Goal: Navigation & Orientation: Find specific page/section

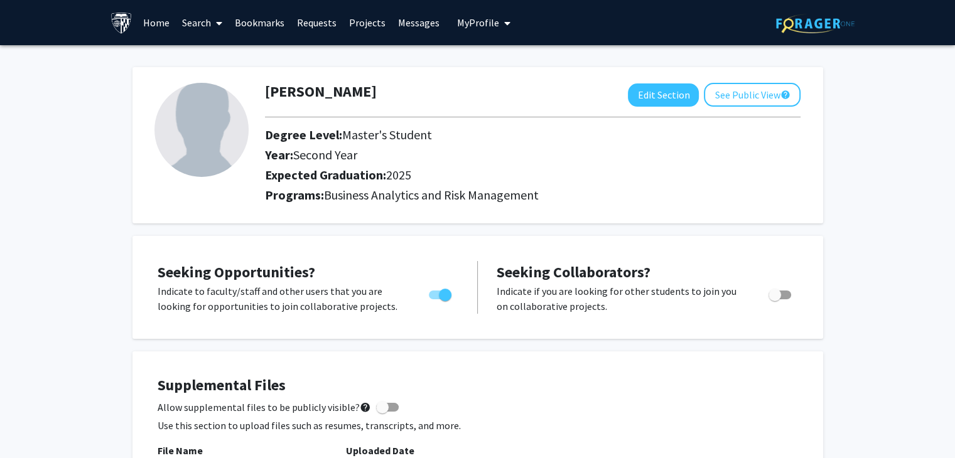
click at [367, 16] on link "Projects" at bounding box center [367, 23] width 49 height 44
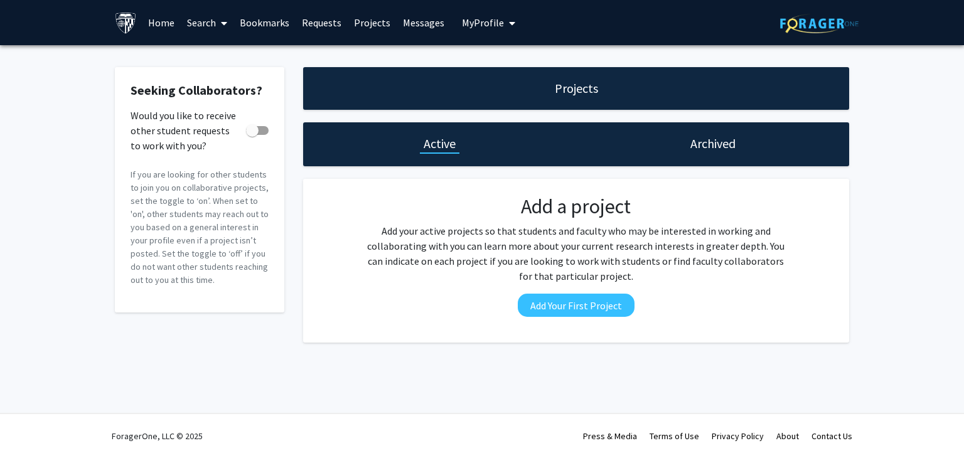
click at [313, 33] on link "Requests" at bounding box center [322, 23] width 52 height 44
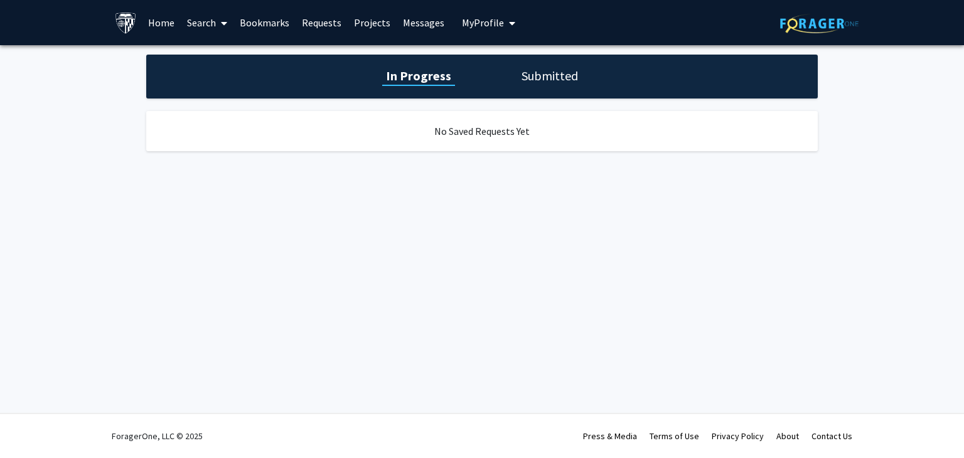
click at [398, 33] on link "Messages" at bounding box center [424, 23] width 54 height 44
